Goal: Transaction & Acquisition: Purchase product/service

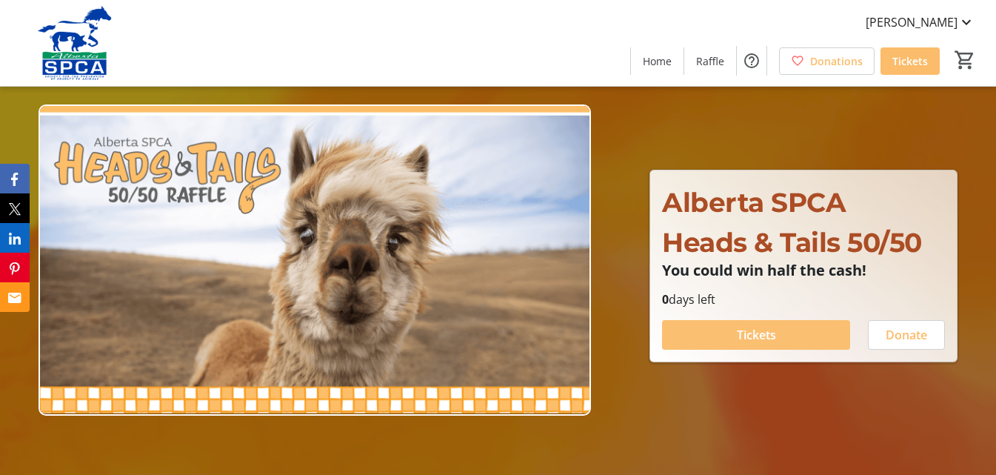
click at [746, 330] on span "Tickets" at bounding box center [756, 335] width 39 height 18
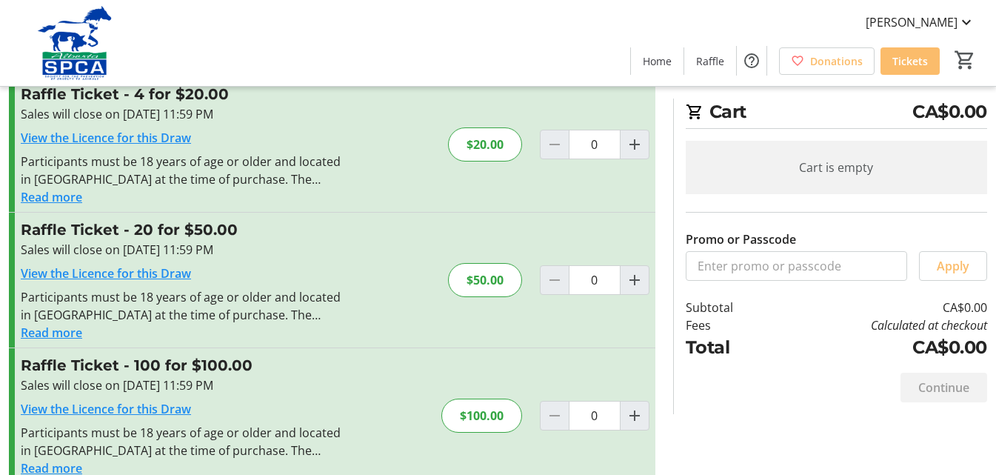
scroll to position [197, 0]
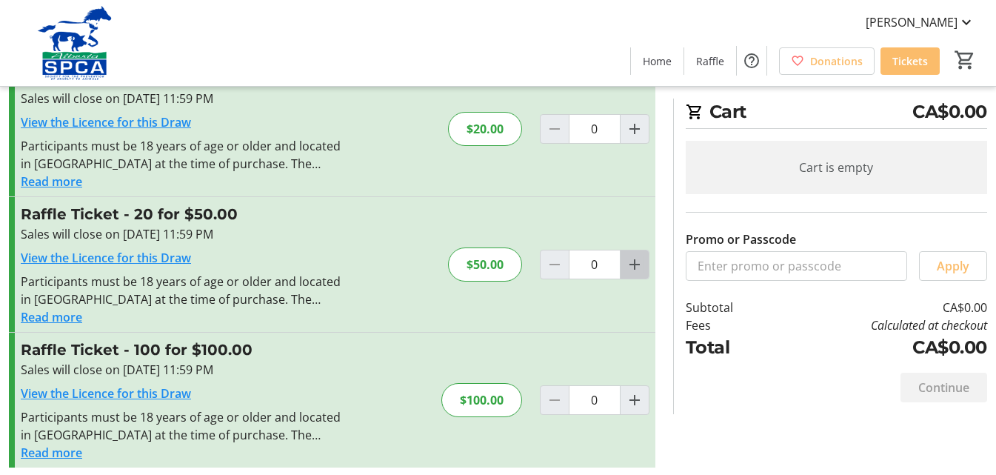
click at [635, 264] on mat-icon "Increment by one" at bounding box center [635, 265] width 18 height 18
type input "1"
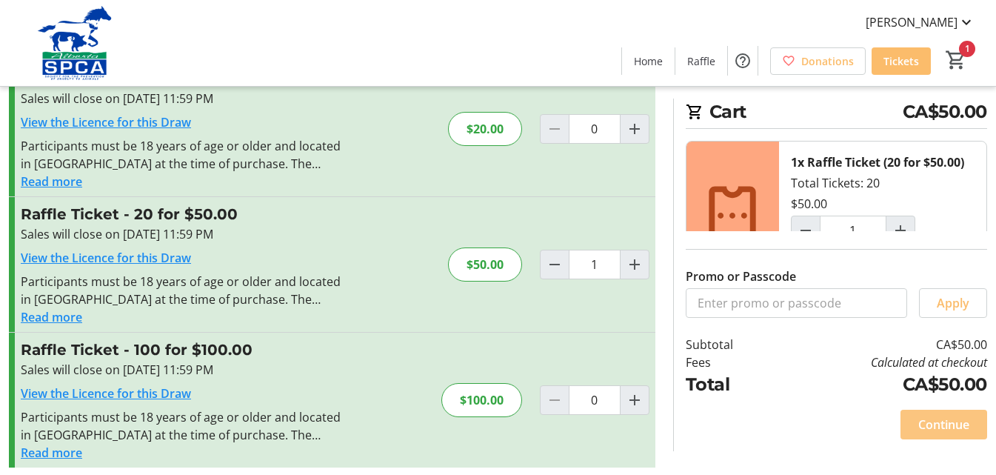
click at [932, 424] on span "Continue" at bounding box center [943, 425] width 51 height 18
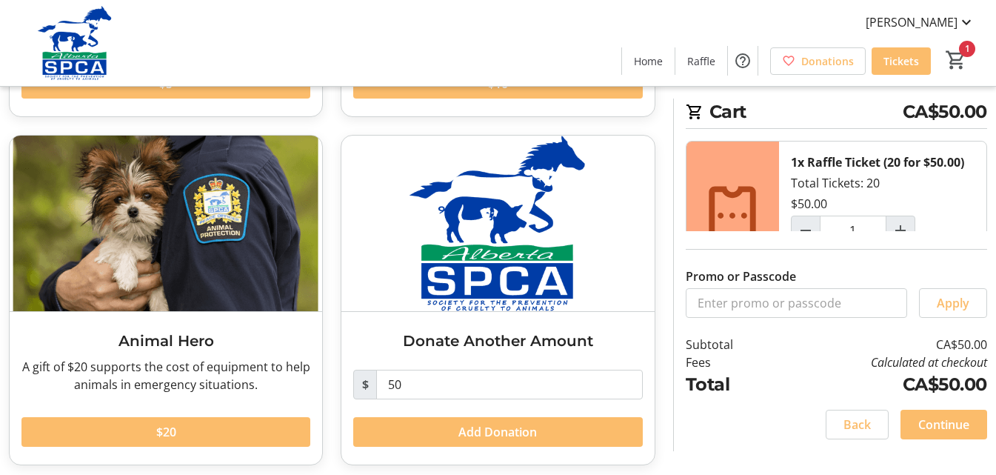
scroll to position [383, 0]
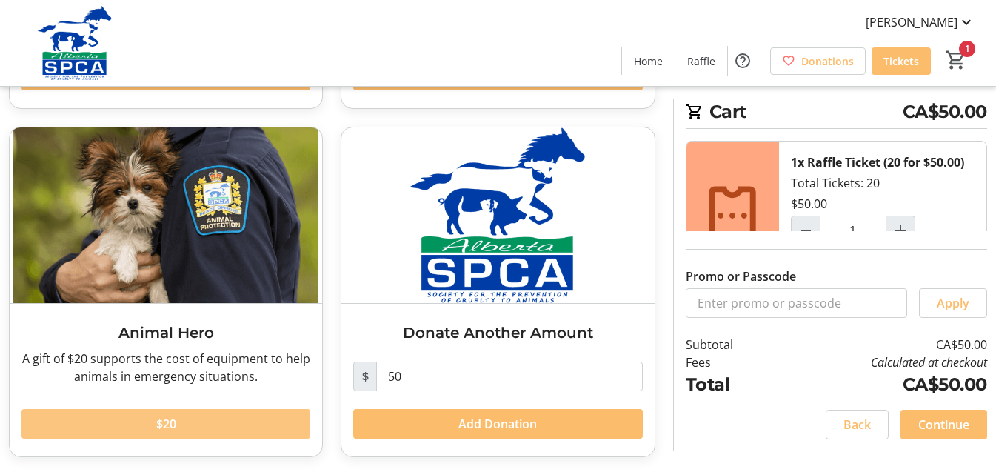
click at [173, 422] on span "$20" at bounding box center [166, 424] width 20 height 18
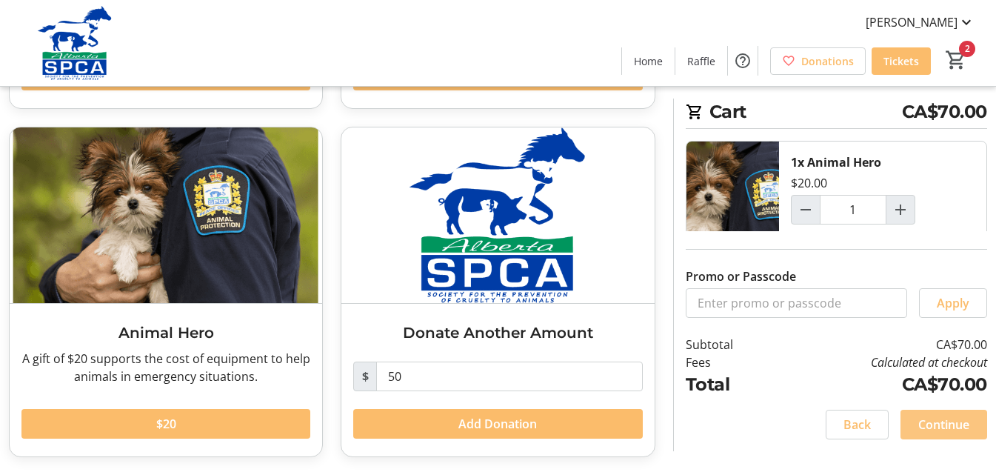
click at [940, 426] on span "Continue" at bounding box center [943, 425] width 51 height 18
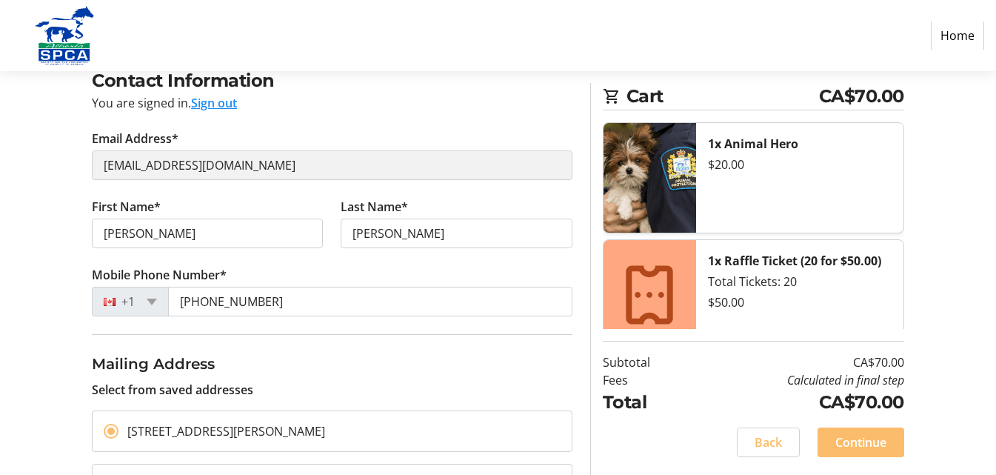
scroll to position [130, 0]
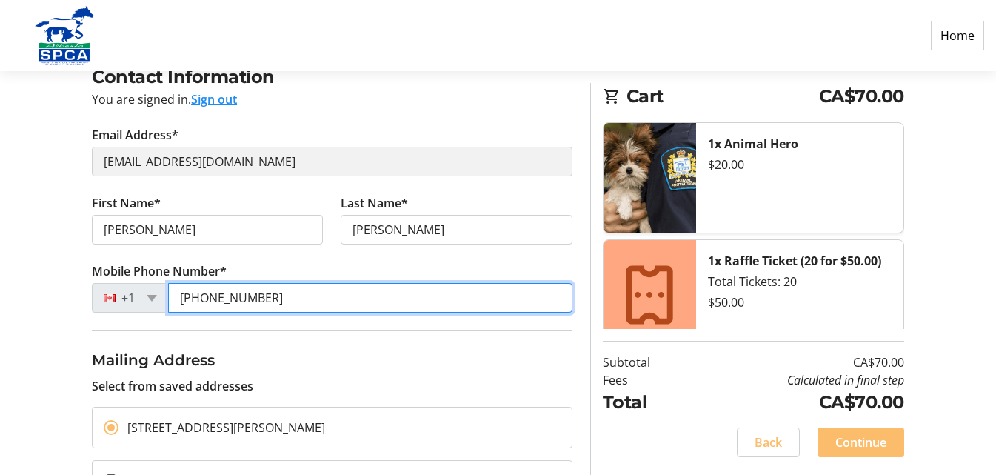
drag, startPoint x: 276, startPoint y: 293, endPoint x: 203, endPoint y: 288, distance: 72.8
click at [203, 288] on input "(403) 241-6225" at bounding box center [370, 298] width 404 height 30
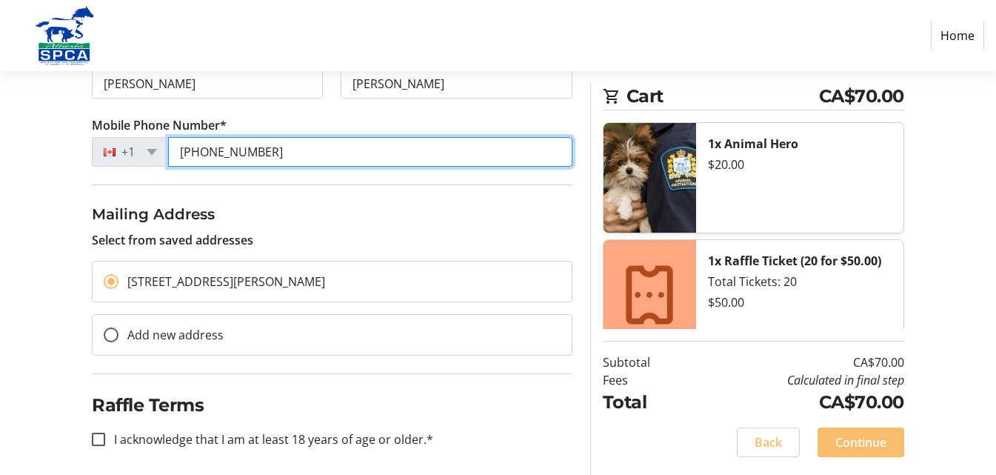
scroll to position [285, 0]
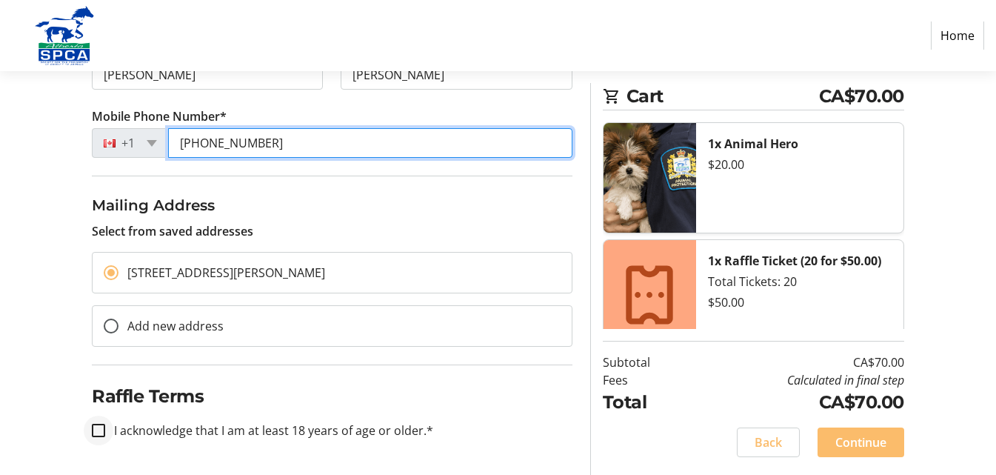
type input "(403) 829-9985"
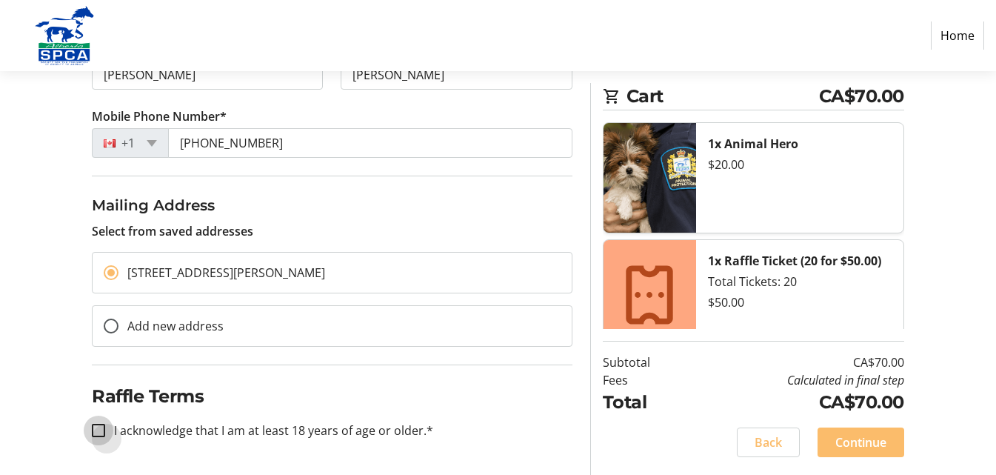
click at [98, 430] on input "I acknowledge that I am at least 18 years of age or older.*" at bounding box center [98, 430] width 13 height 13
checkbox input "true"
click at [847, 441] on span "Continue" at bounding box center [861, 442] width 51 height 18
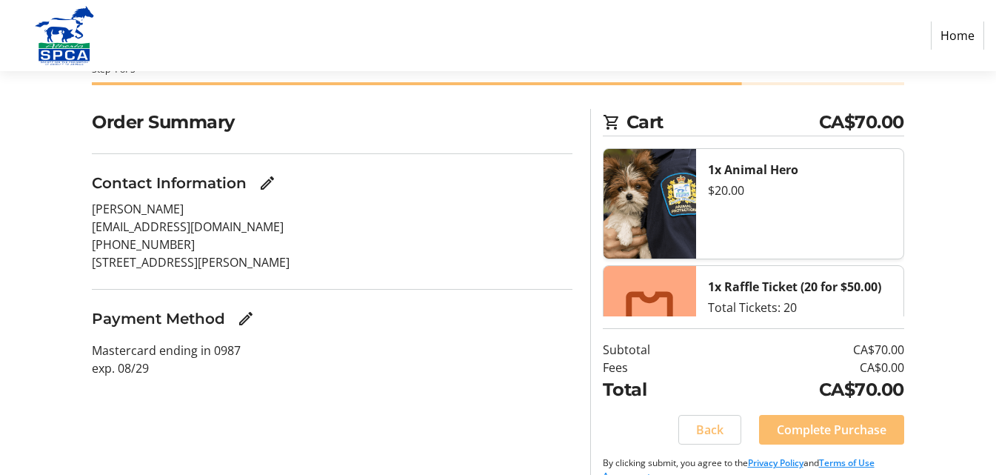
scroll to position [111, 0]
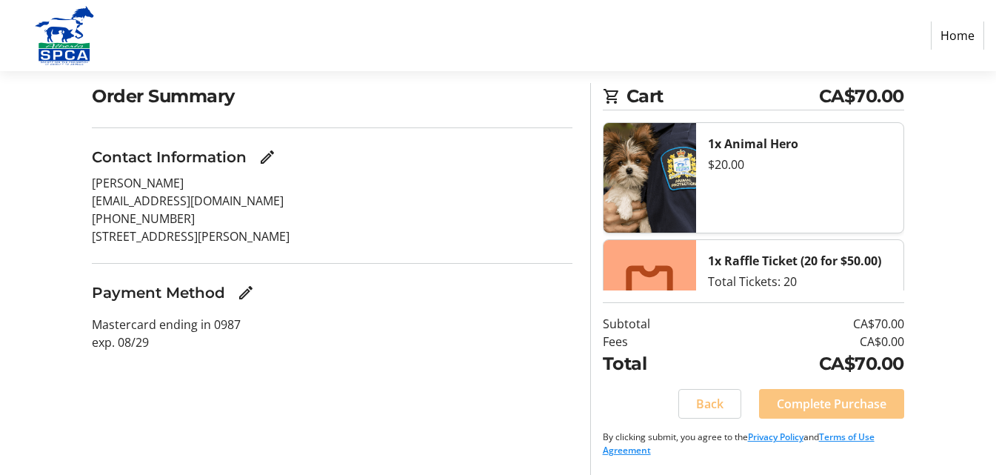
click at [818, 405] on span "Complete Purchase" at bounding box center [832, 404] width 110 height 18
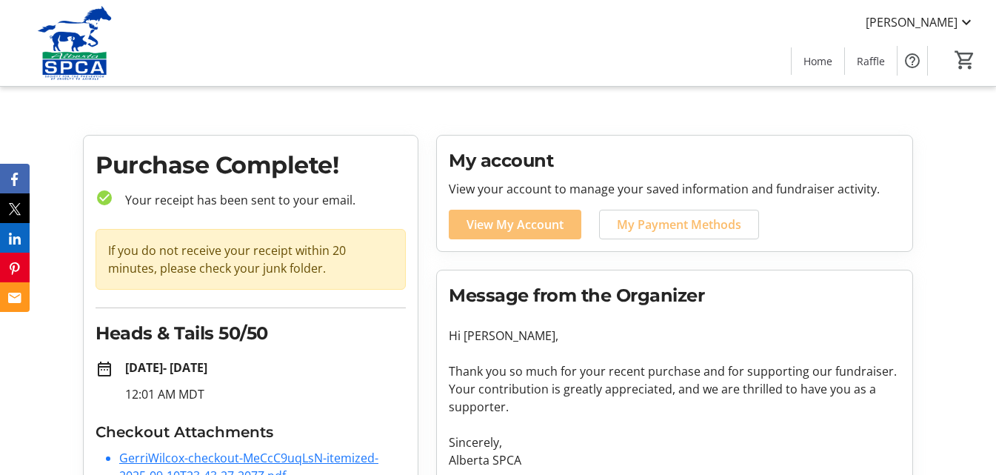
click at [489, 221] on span "View My Account" at bounding box center [515, 225] width 97 height 18
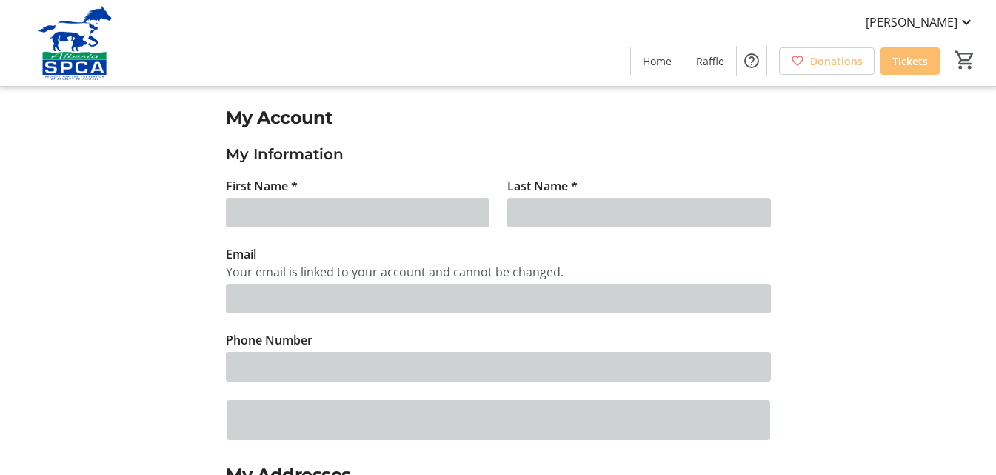
type input "Gerri"
type input "Wilcox"
type input "gerrilwilcox@telus.net"
type input "(403) 241-6225"
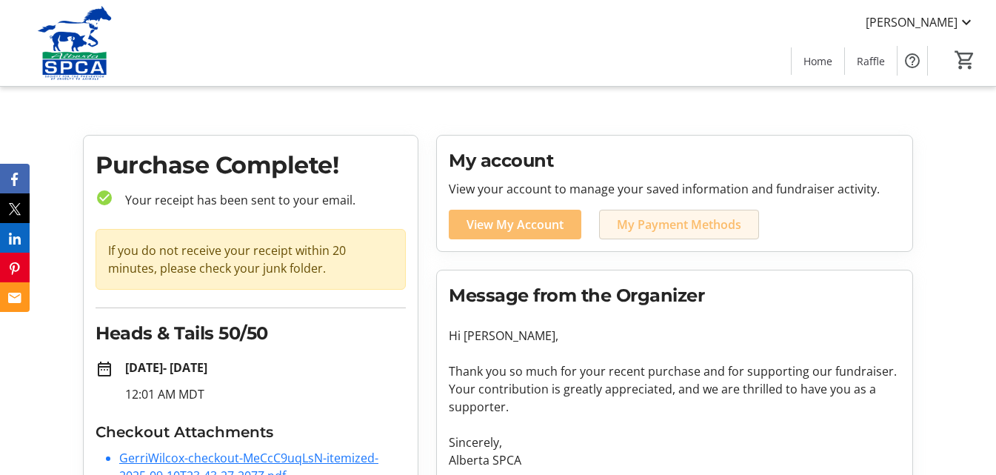
click at [662, 227] on span "My Payment Methods" at bounding box center [679, 225] width 124 height 18
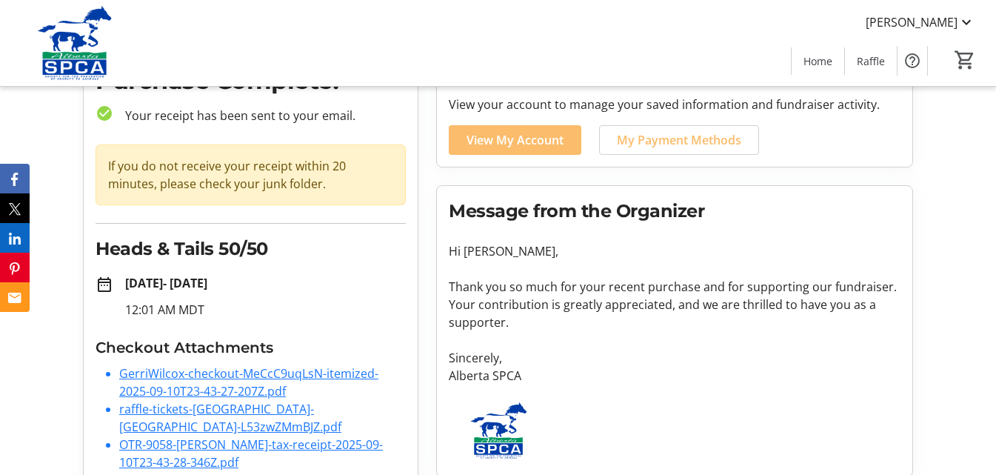
scroll to position [99, 0]
